Goal: Find specific page/section: Find specific page/section

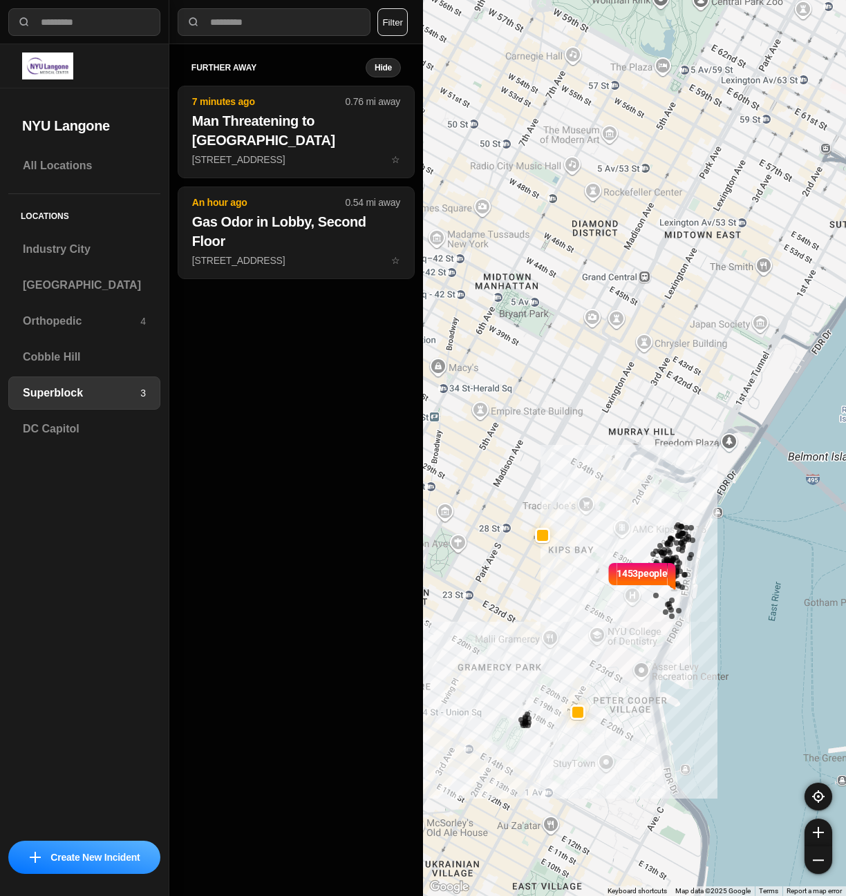
click at [592, 433] on div "1453 people" at bounding box center [634, 448] width 423 height 896
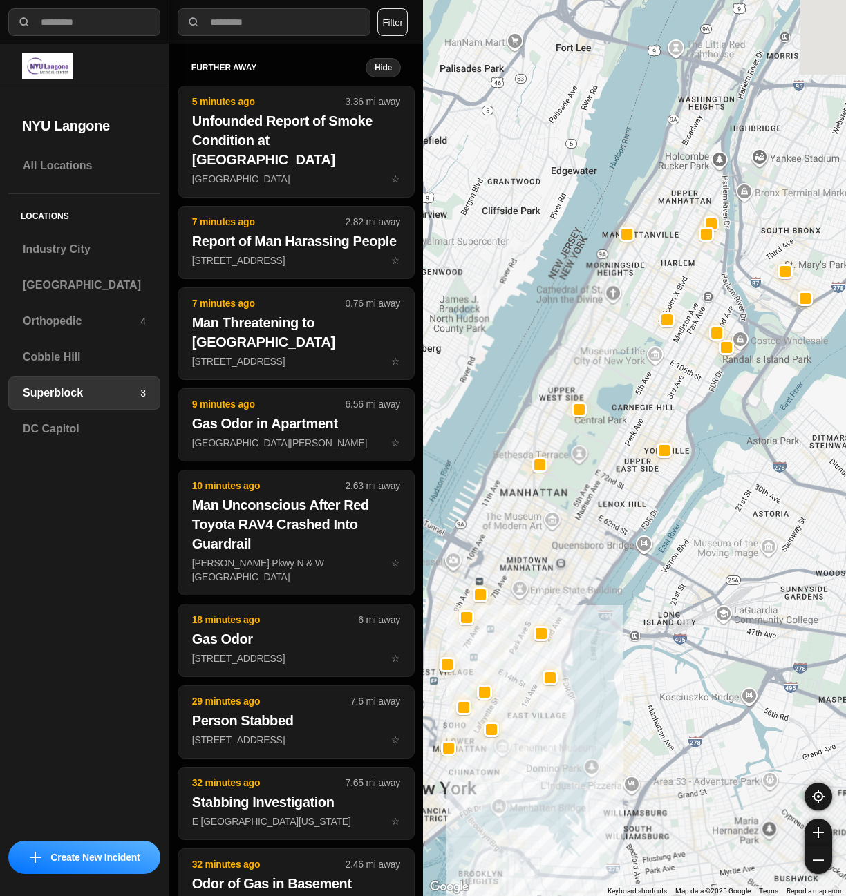
drag, startPoint x: 620, startPoint y: 356, endPoint x: 576, endPoint y: 535, distance: 184.4
click at [576, 535] on div at bounding box center [634, 448] width 423 height 896
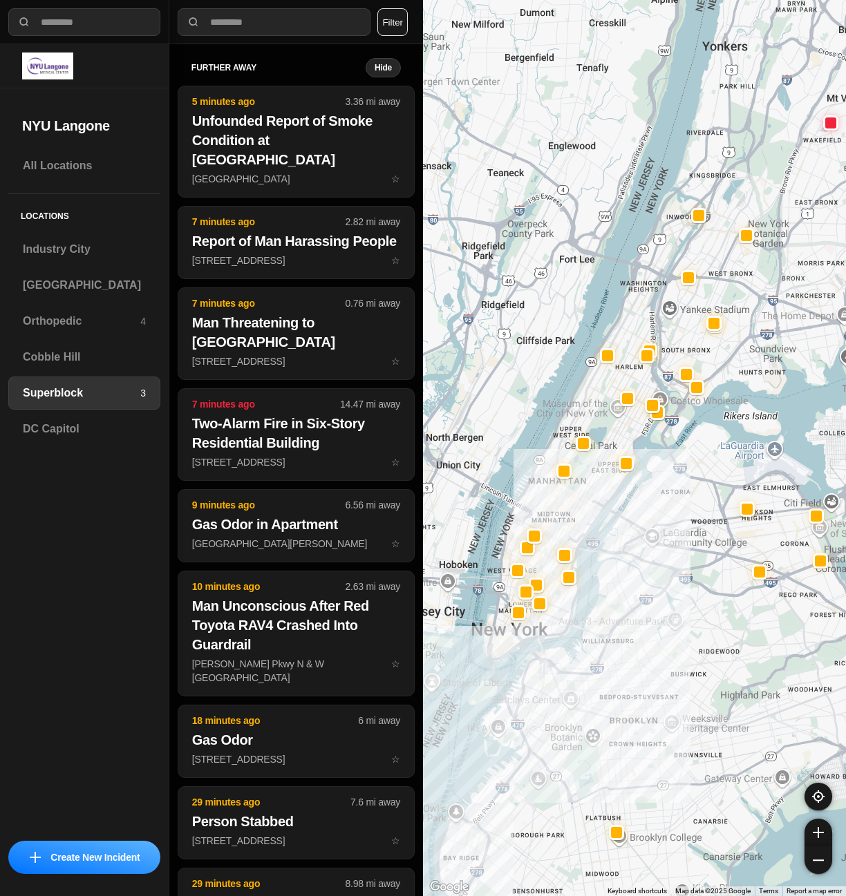
click at [532, 450] on div at bounding box center [634, 448] width 423 height 896
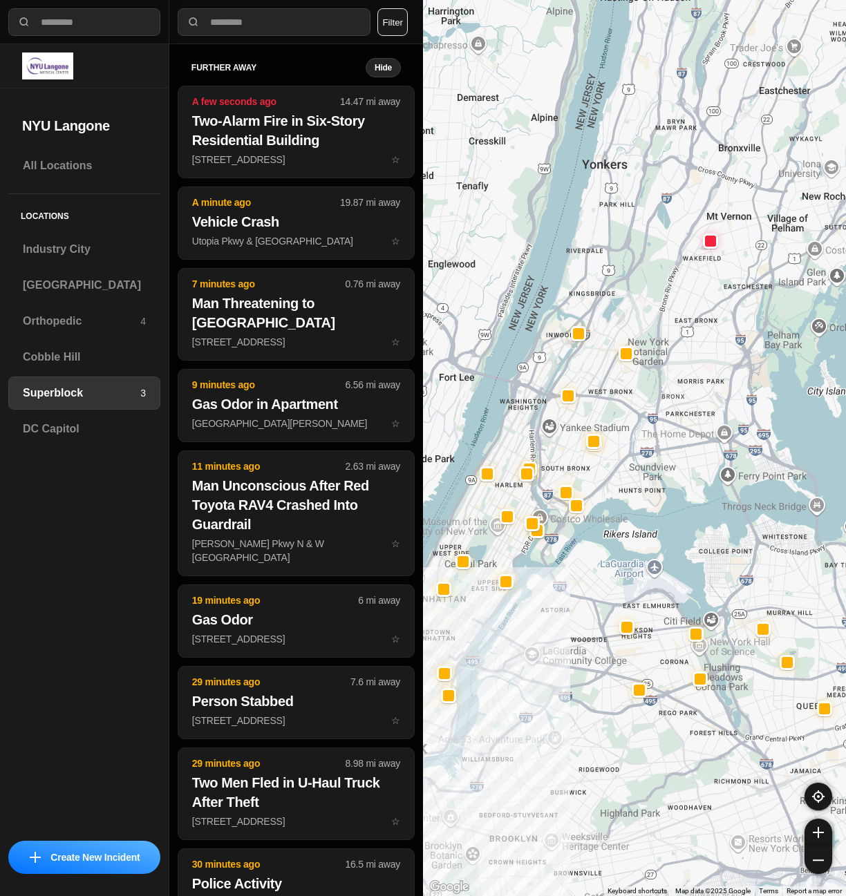
drag, startPoint x: -1055, startPoint y: 466, endPoint x: -1345, endPoint y: 463, distance: 289.6
click at [0, 463] on html "**********" at bounding box center [423, 448] width 846 height 896
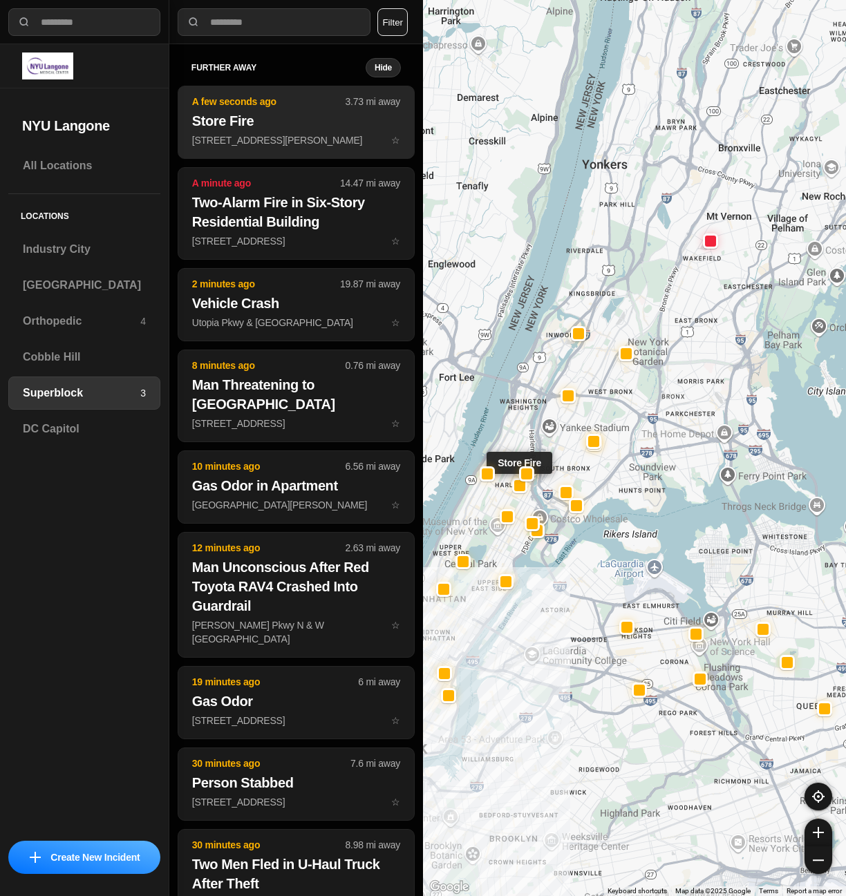
click at [291, 134] on p "2256 Adam Clayton Powell Jr Blvd ☆" at bounding box center [296, 140] width 208 height 14
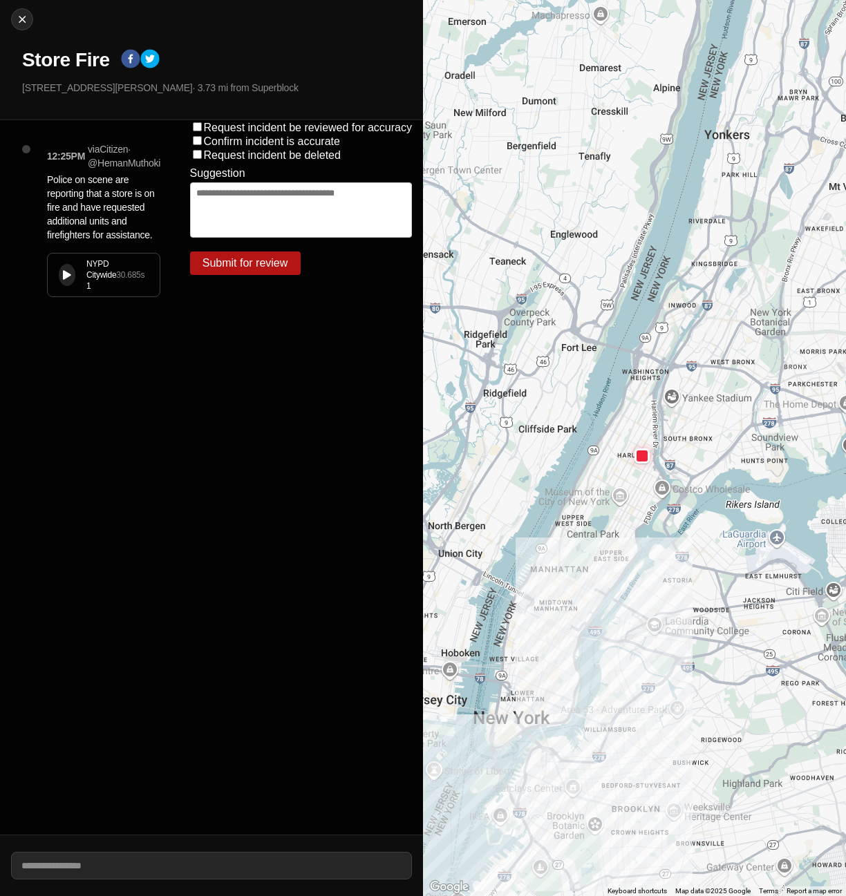
drag, startPoint x: 21, startPoint y: 84, endPoint x: 164, endPoint y: 88, distance: 143.2
click at [164, 88] on div "Close Store Fire 2256 Adam Clayton Powell Jr Blvd · 3.73 mi from Superblock" at bounding box center [211, 60] width 423 height 120
copy p "2256 Adam Clayton Powell Jr Blvd"
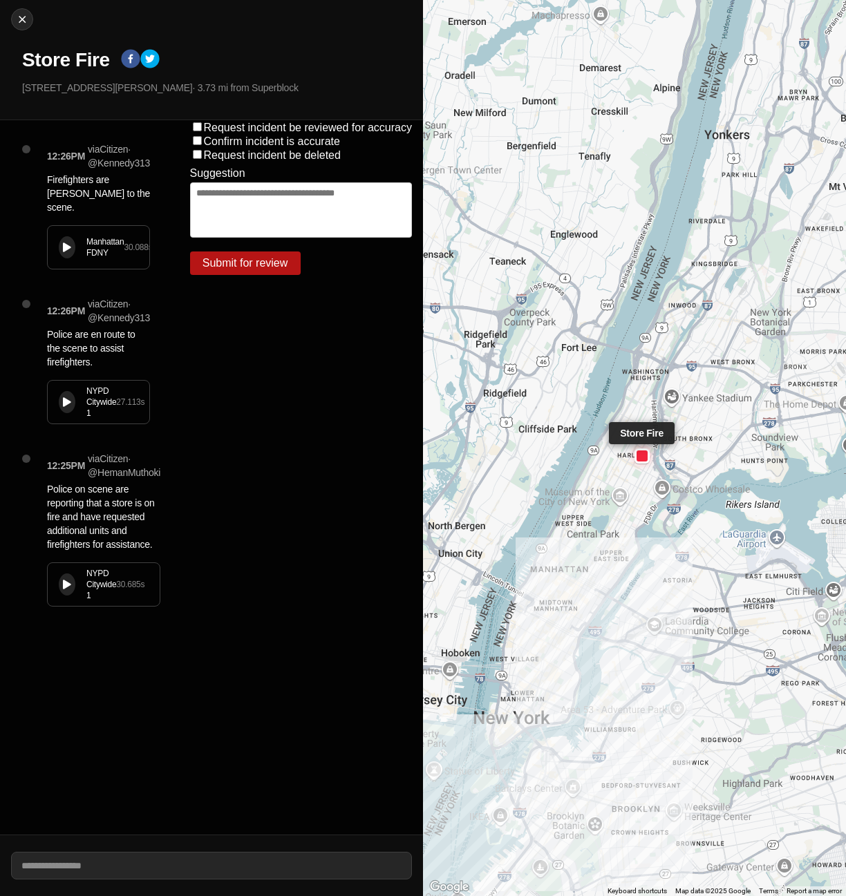
click at [640, 456] on div at bounding box center [642, 456] width 11 height 11
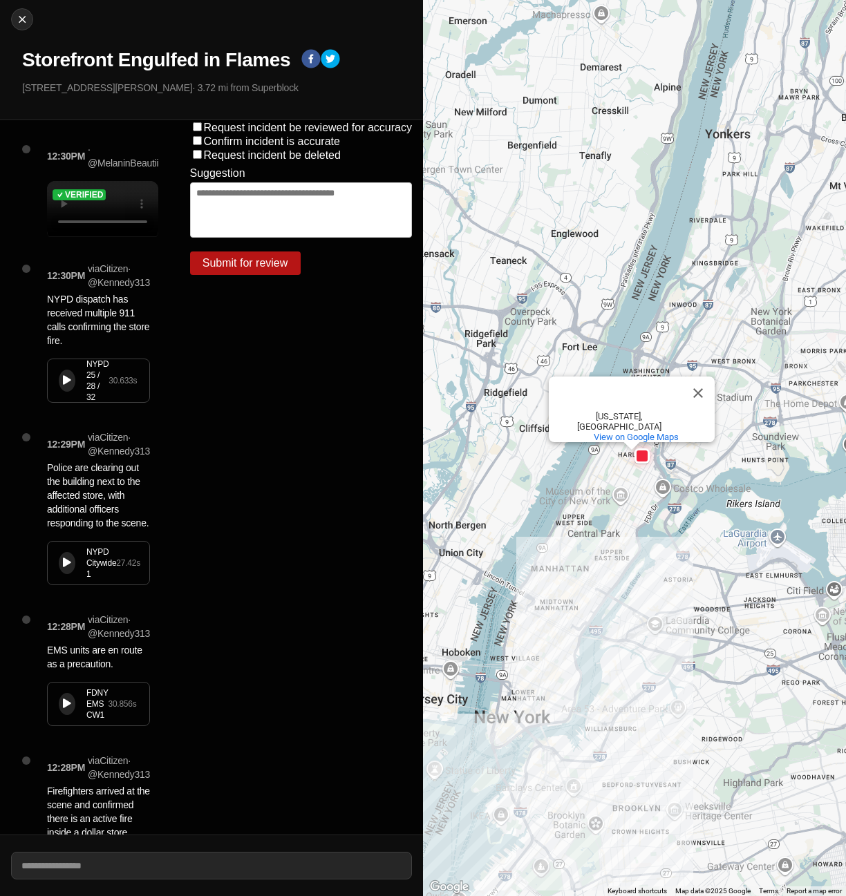
click at [69, 392] on button at bounding box center [67, 381] width 17 height 22
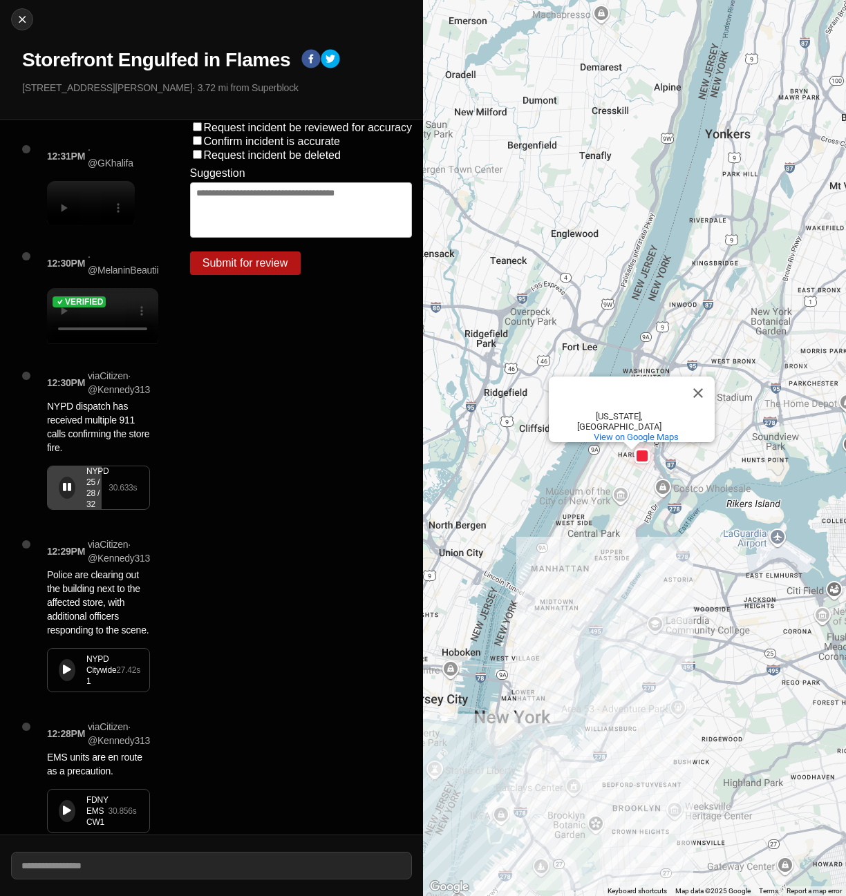
click at [65, 492] on icon at bounding box center [67, 487] width 8 height 9
click at [62, 316] on div "Verified" at bounding box center [102, 302] width 111 height 28
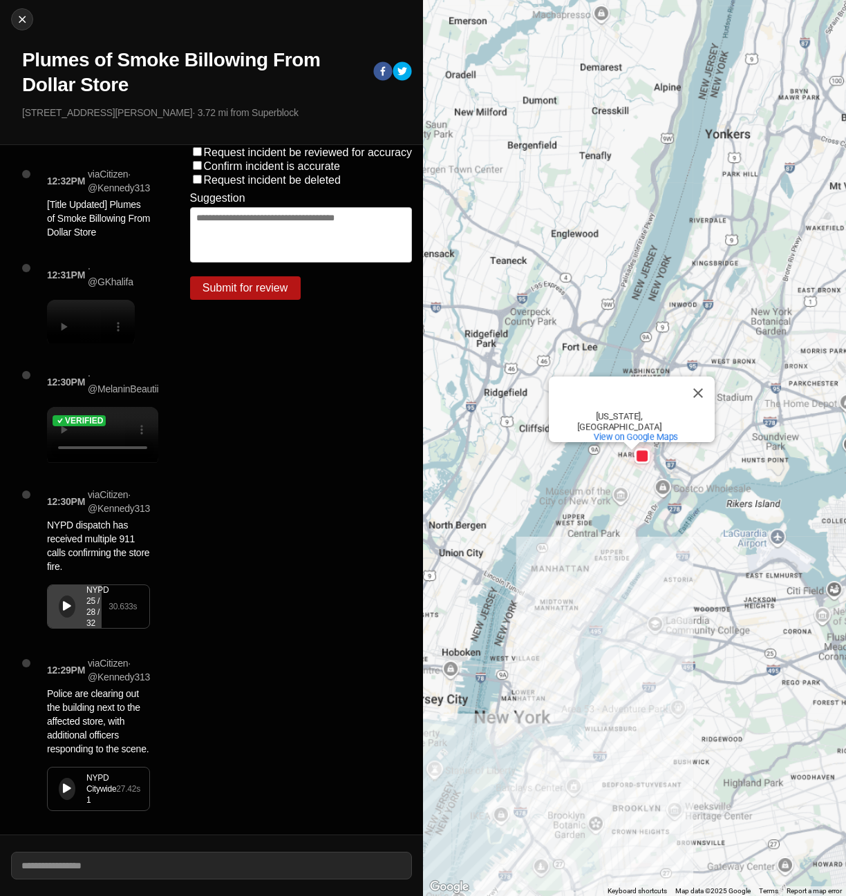
click at [141, 435] on div "Verified" at bounding box center [102, 421] width 111 height 28
click at [137, 435] on div "Verified" at bounding box center [102, 421] width 111 height 28
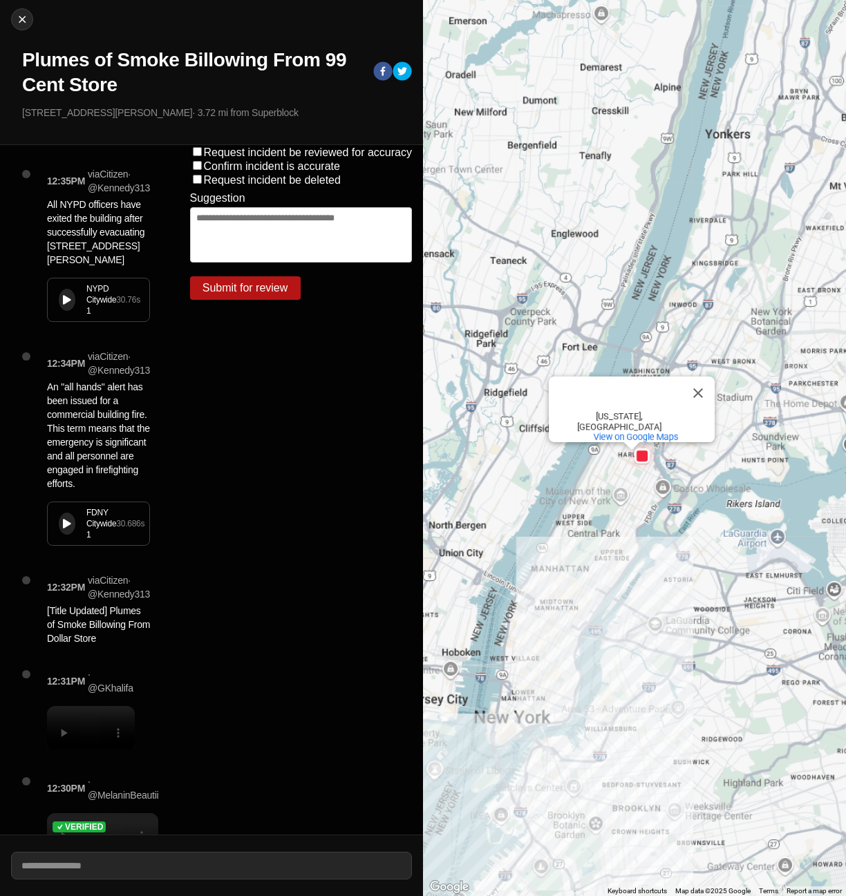
click at [71, 296] on icon at bounding box center [67, 300] width 8 height 9
click at [17, 21] on img at bounding box center [22, 19] width 14 height 14
select select "*"
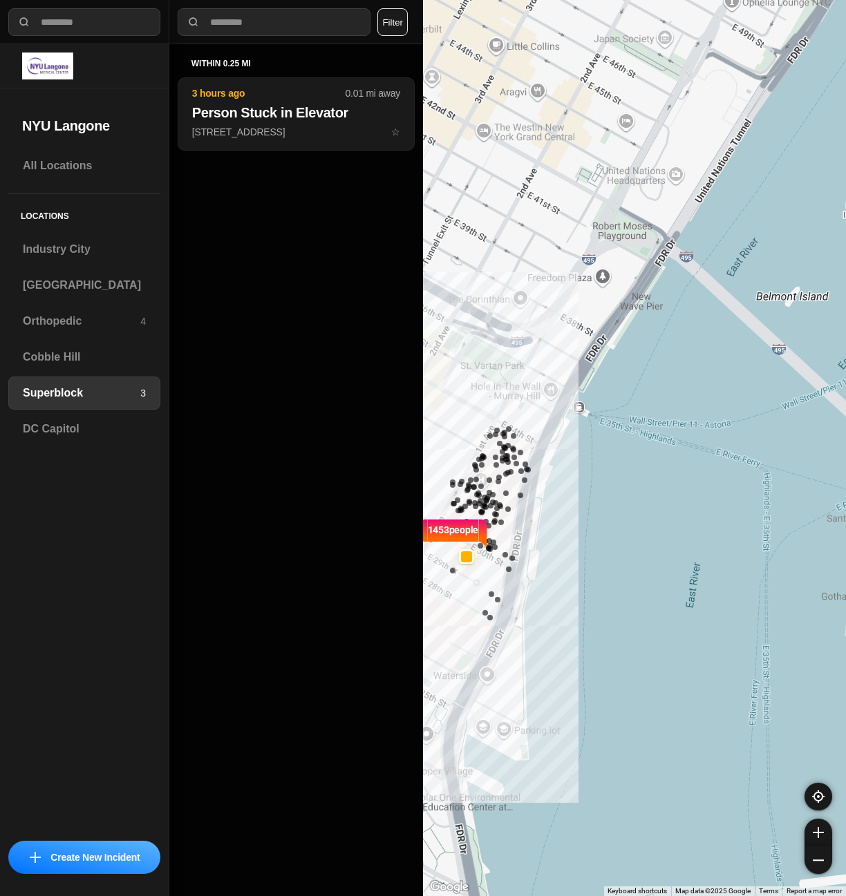
drag, startPoint x: 670, startPoint y: 498, endPoint x: 660, endPoint y: 501, distance: 10.3
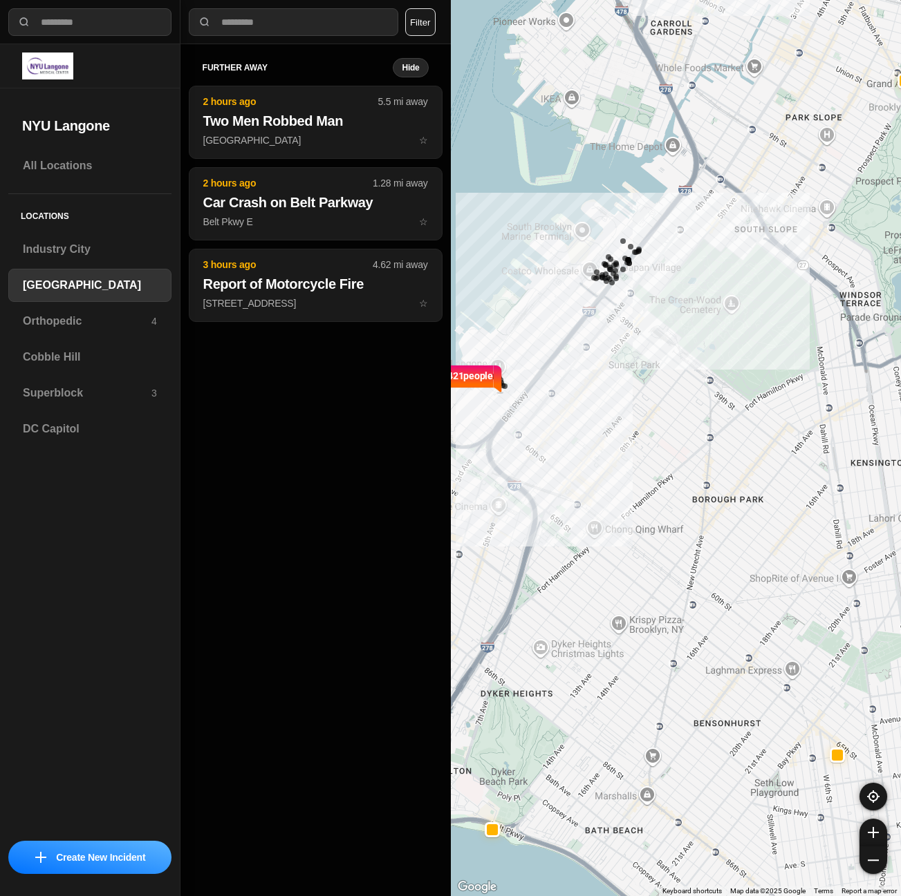
select select "*"
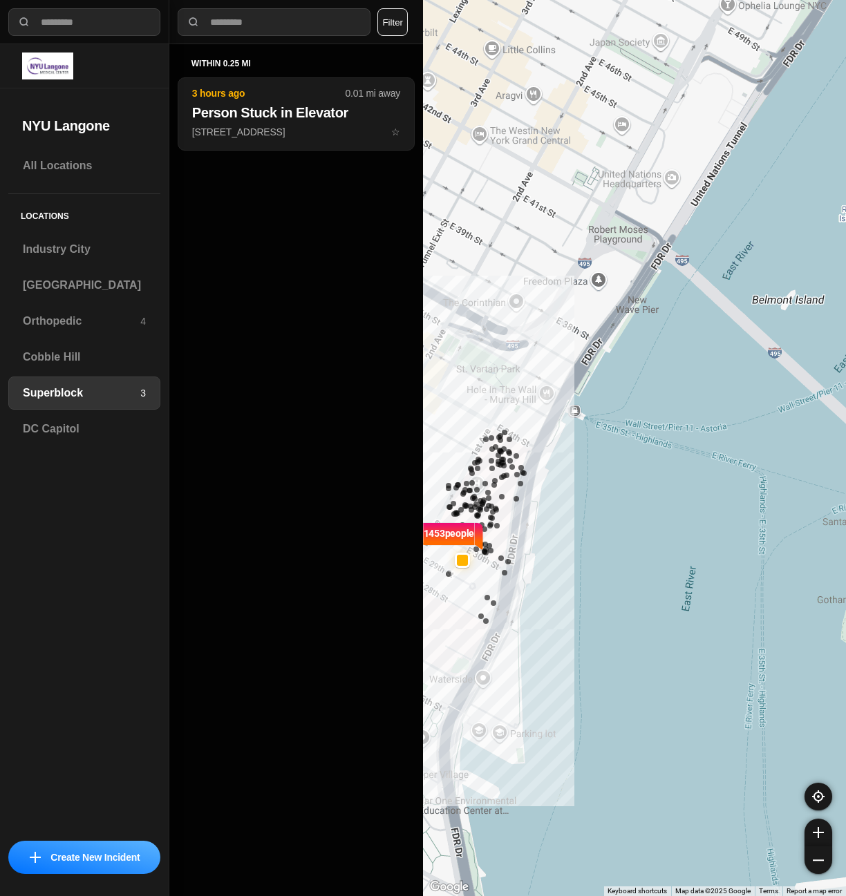
select select "*"
